Goal: Find specific page/section: Find specific page/section

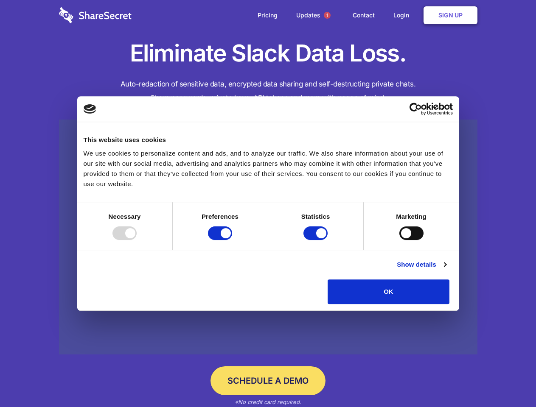
click at [137, 240] on div at bounding box center [124, 233] width 24 height 14
click at [232, 240] on input "Preferences" at bounding box center [220, 233] width 24 height 14
checkbox input "false"
click at [316, 240] on input "Statistics" at bounding box center [315, 233] width 24 height 14
checkbox input "false"
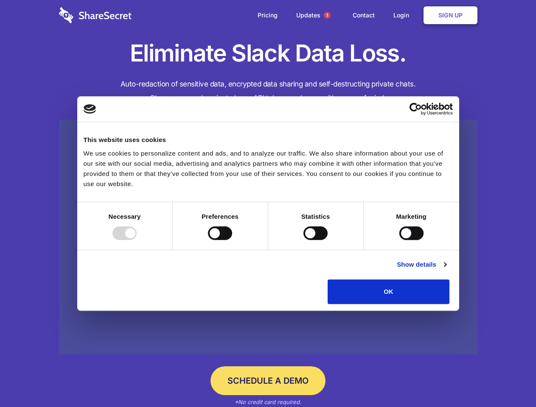
click at [399, 240] on input "Marketing" at bounding box center [411, 233] width 24 height 14
checkbox input "true"
click at [446, 270] on link "Show details" at bounding box center [421, 265] width 49 height 10
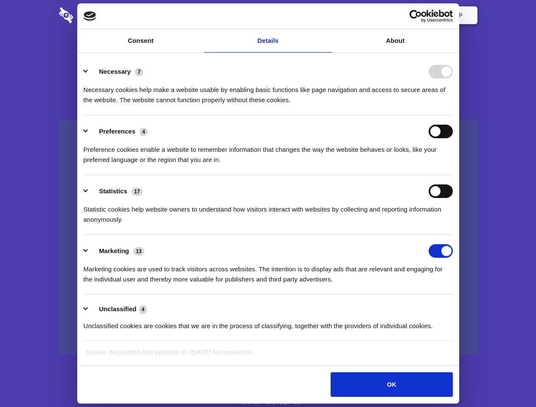
click at [452, 115] on li "Necessary 7 Necessary cookies help make a website usable by enabling basic func…" at bounding box center [268, 86] width 369 height 60
click at [327, 15] on span "1" at bounding box center [327, 15] width 7 height 7
